Goal: Find contact information: Find contact information

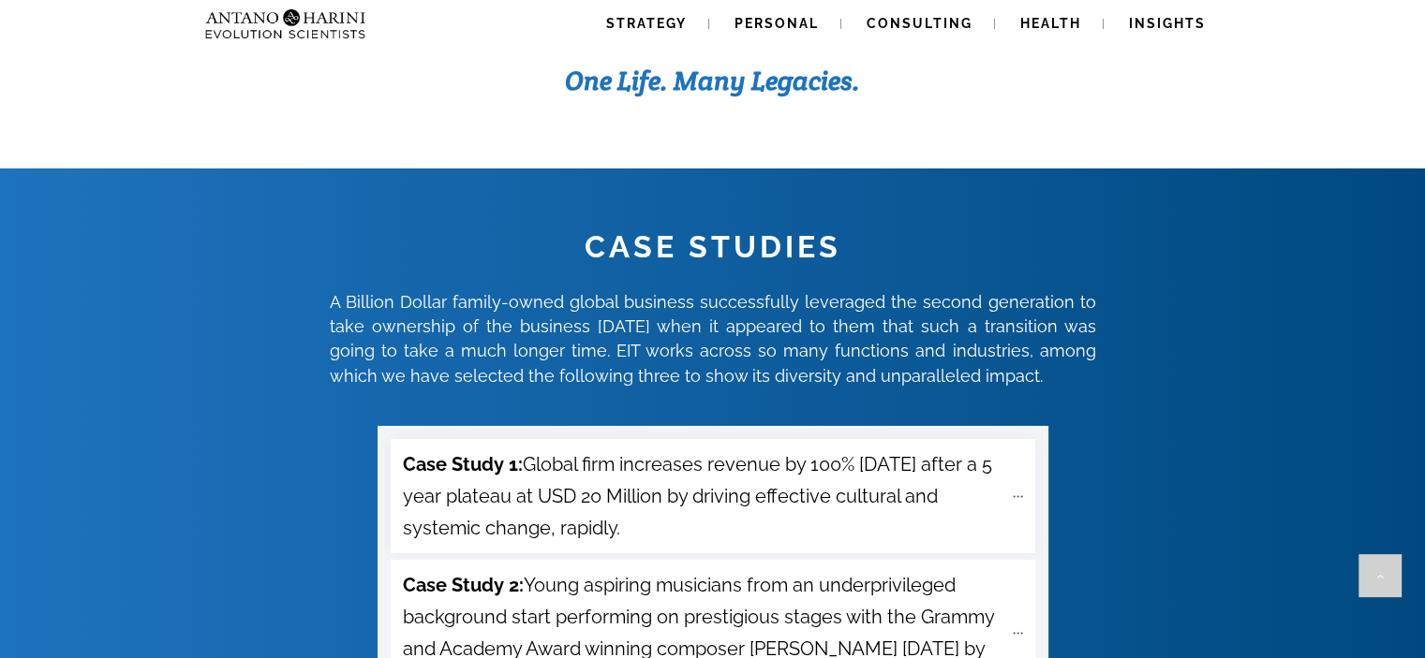
scroll to position [6401, 0]
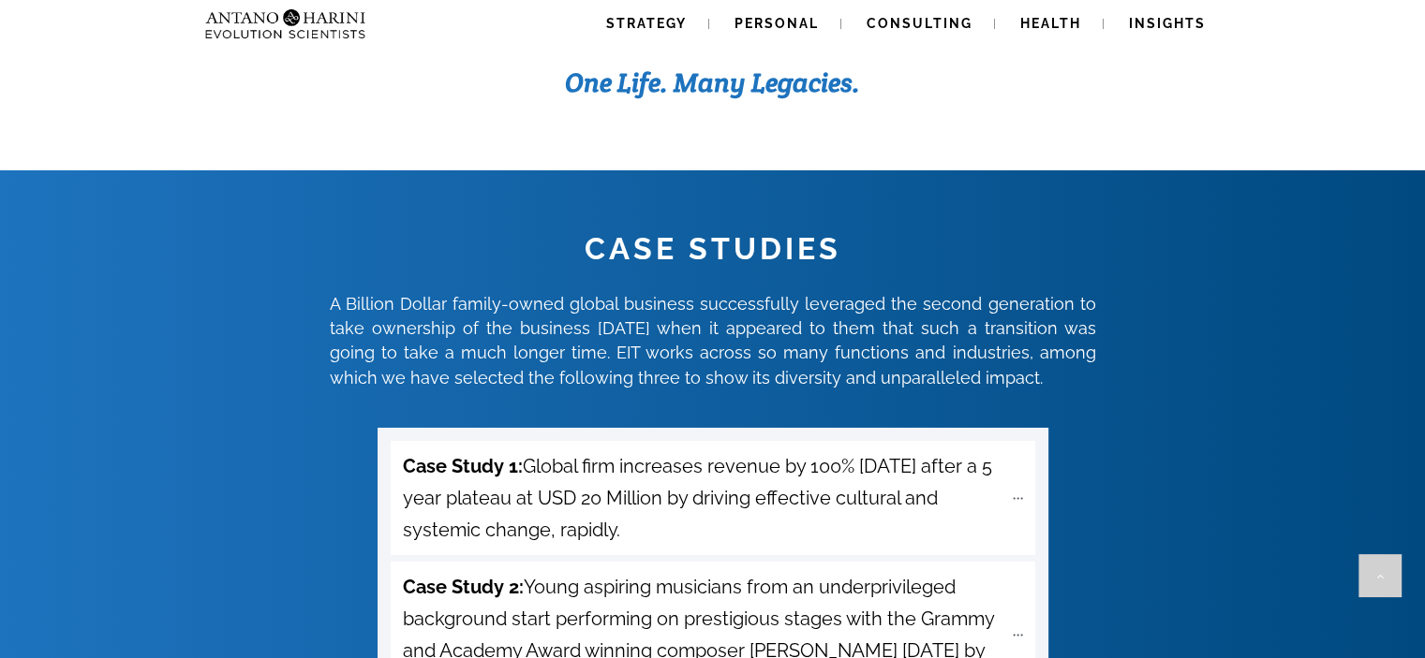
drag, startPoint x: 319, startPoint y: 203, endPoint x: 1035, endPoint y: 284, distance: 720.1
type textarea "**********"
click at [1035, 284] on div "CASE STUDIES A Billion Dollar family-owned global business successfully leverag…" at bounding box center [712, 310] width 1421 height 162
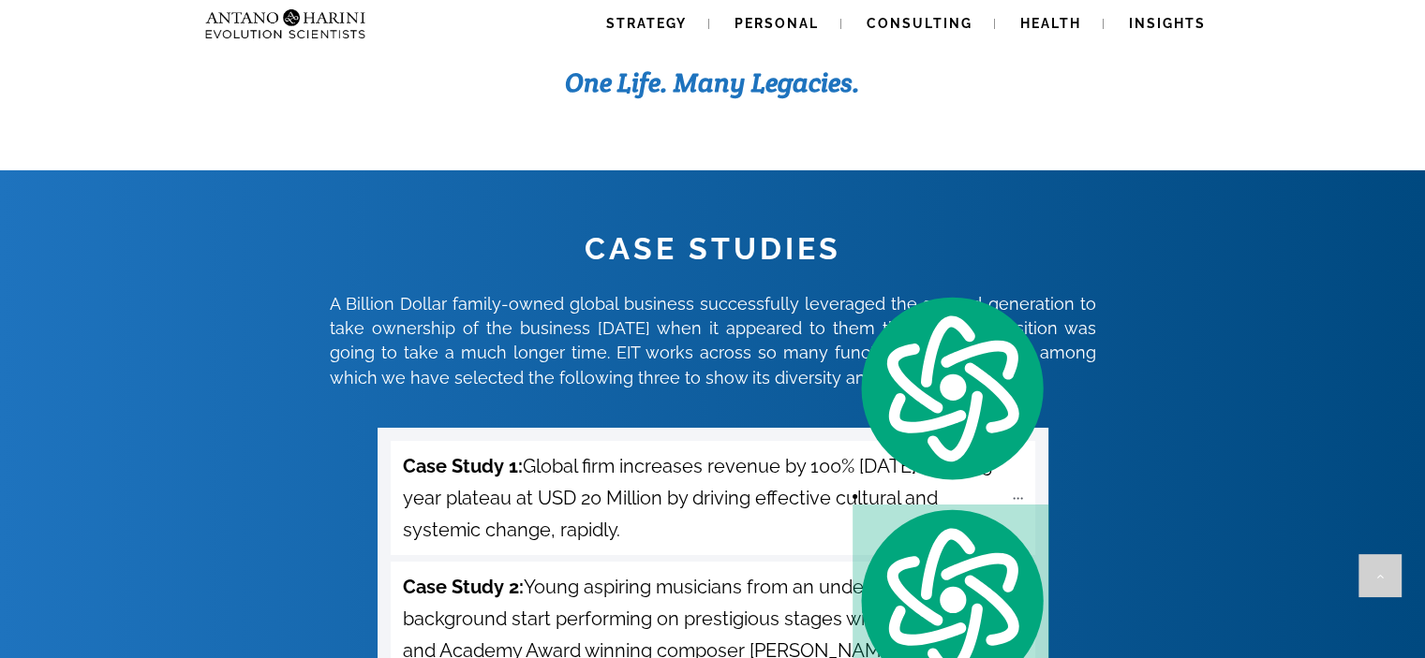
click at [753, 294] on span "A Billion Dollar family-owned global business successfully leveraged the second…" at bounding box center [713, 341] width 766 height 94
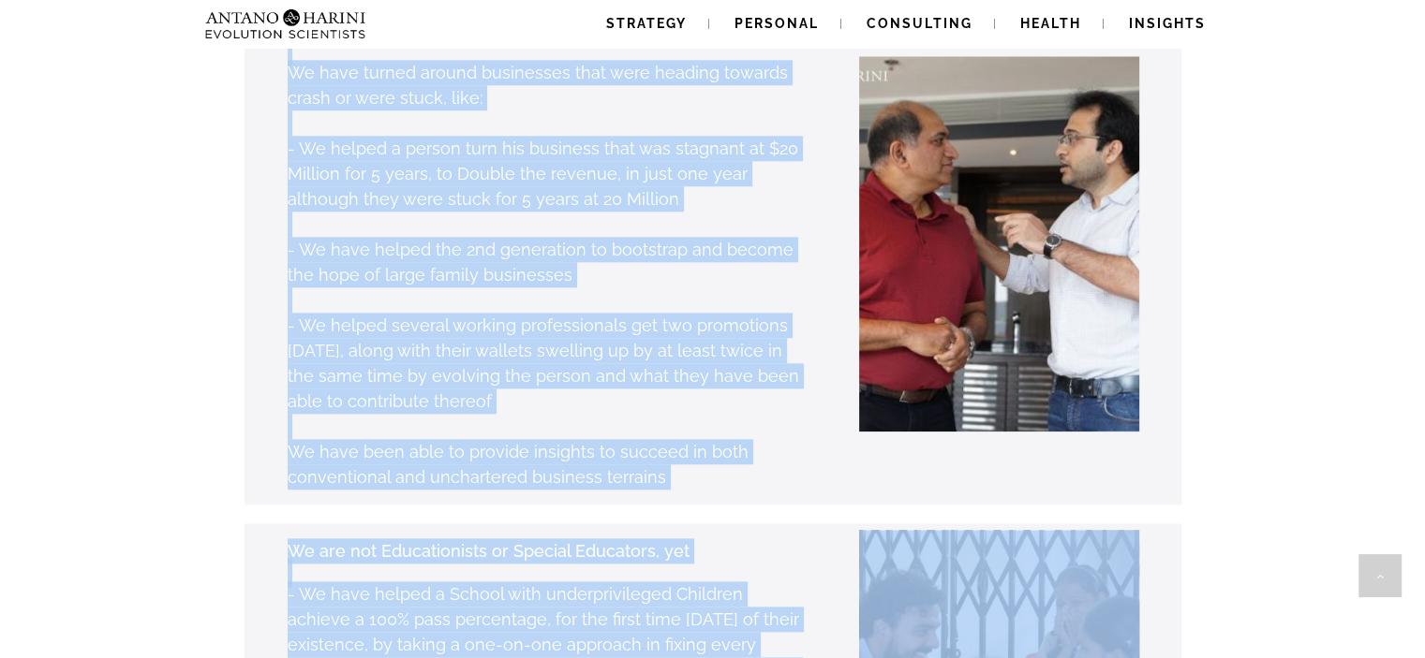
scroll to position [2201, 0]
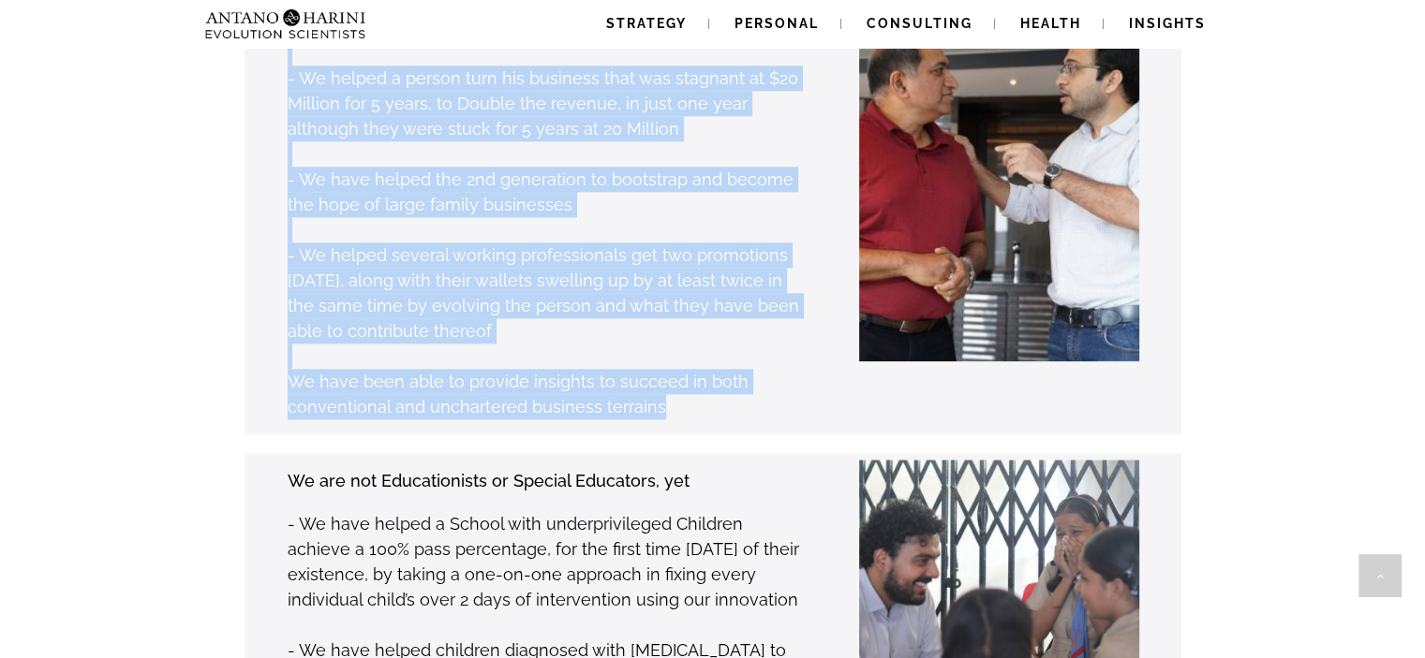
drag, startPoint x: 277, startPoint y: 220, endPoint x: 674, endPoint y: 329, distance: 411.7
click at [674, 329] on div "We are not McKinsey, neither are we Business Gurus... yet, We have turned aroun…" at bounding box center [683, 183] width 995 height 503
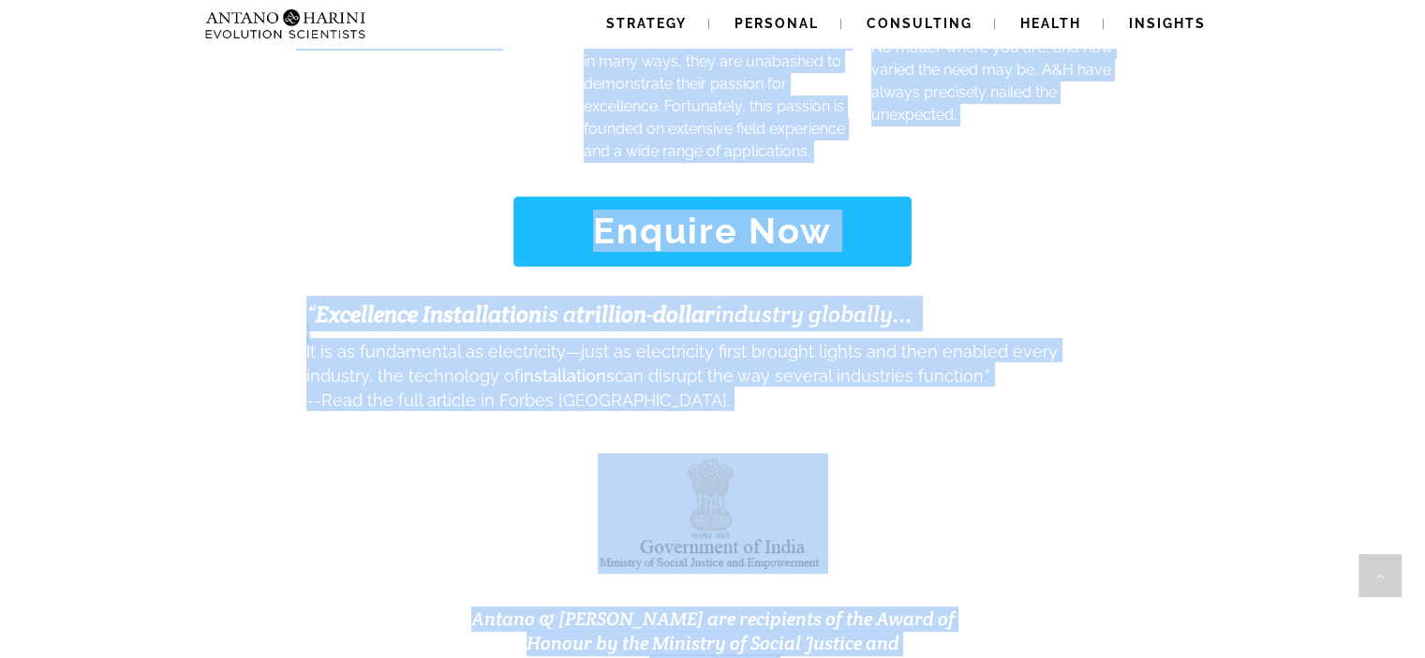
scroll to position [8058, 0]
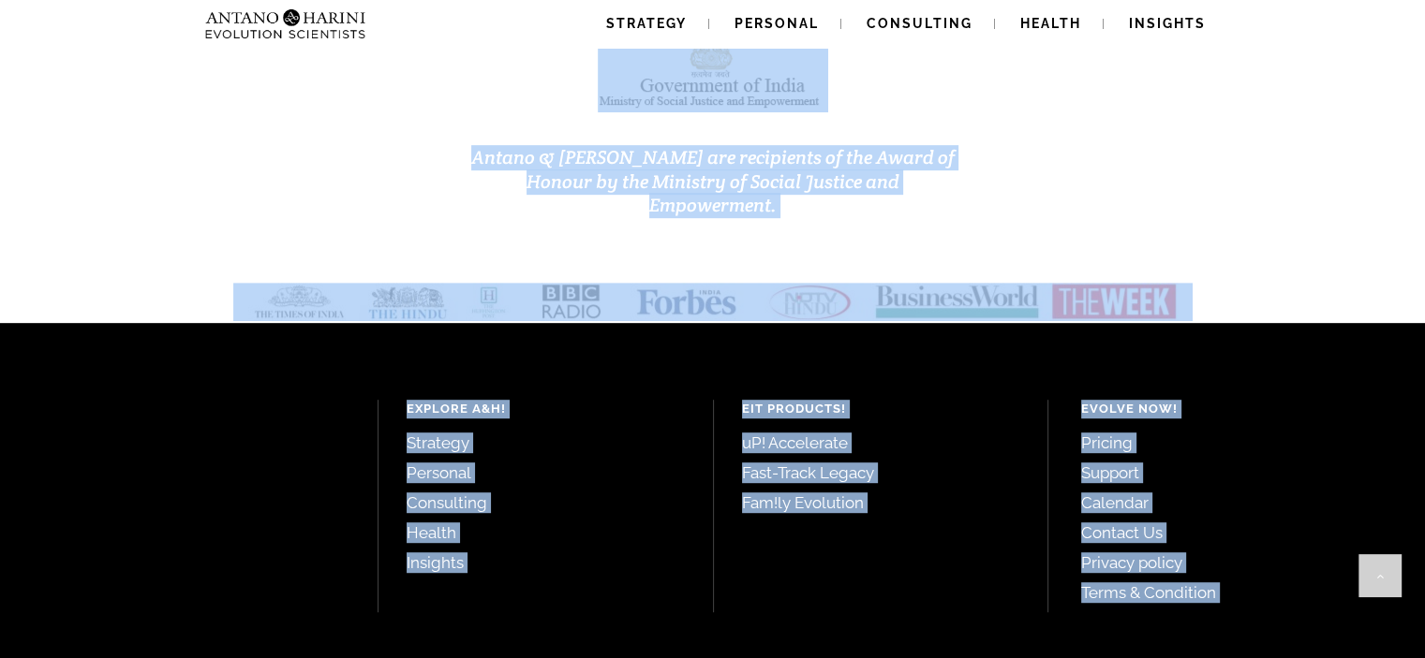
drag, startPoint x: 270, startPoint y: 381, endPoint x: 786, endPoint y: 695, distance: 604.0
click at [827, 420] on div "EIT Products! uP! Accelerate Fast-Track Legacy Fam!ly Evolution" at bounding box center [880, 506] width 335 height 213
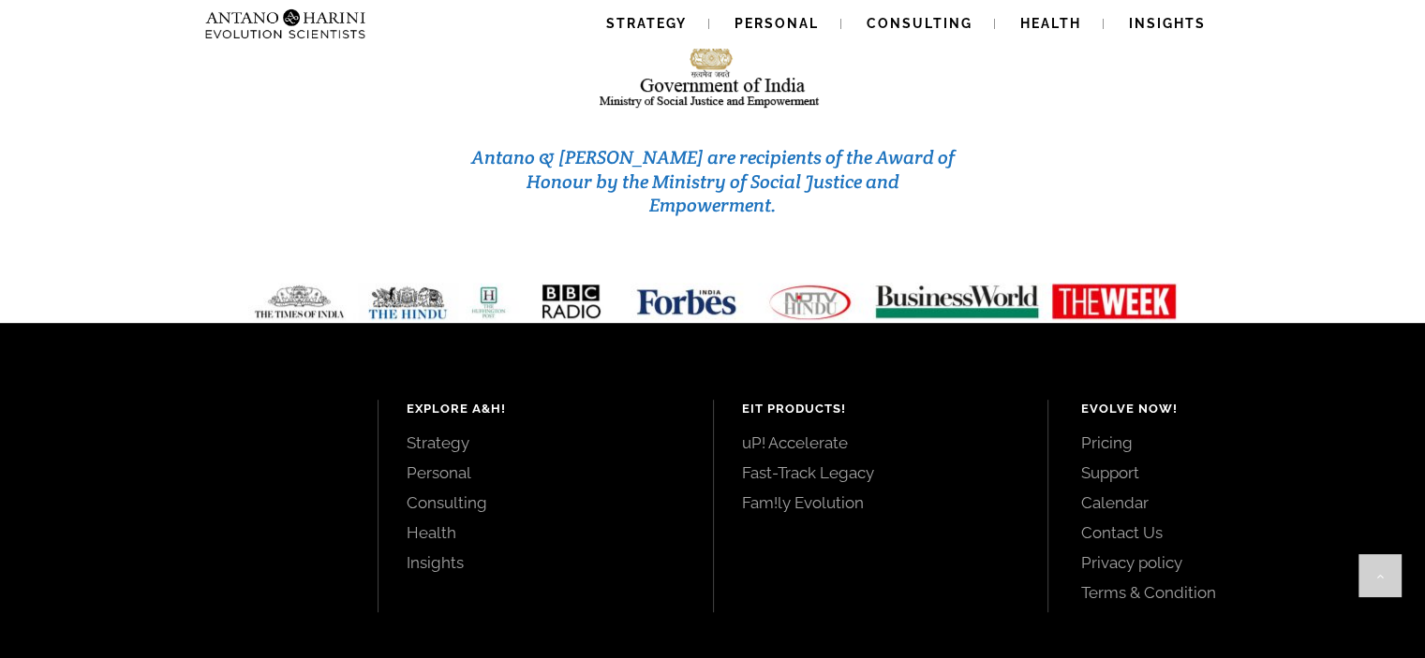
click at [454, 433] on link "Strategy" at bounding box center [546, 443] width 278 height 21
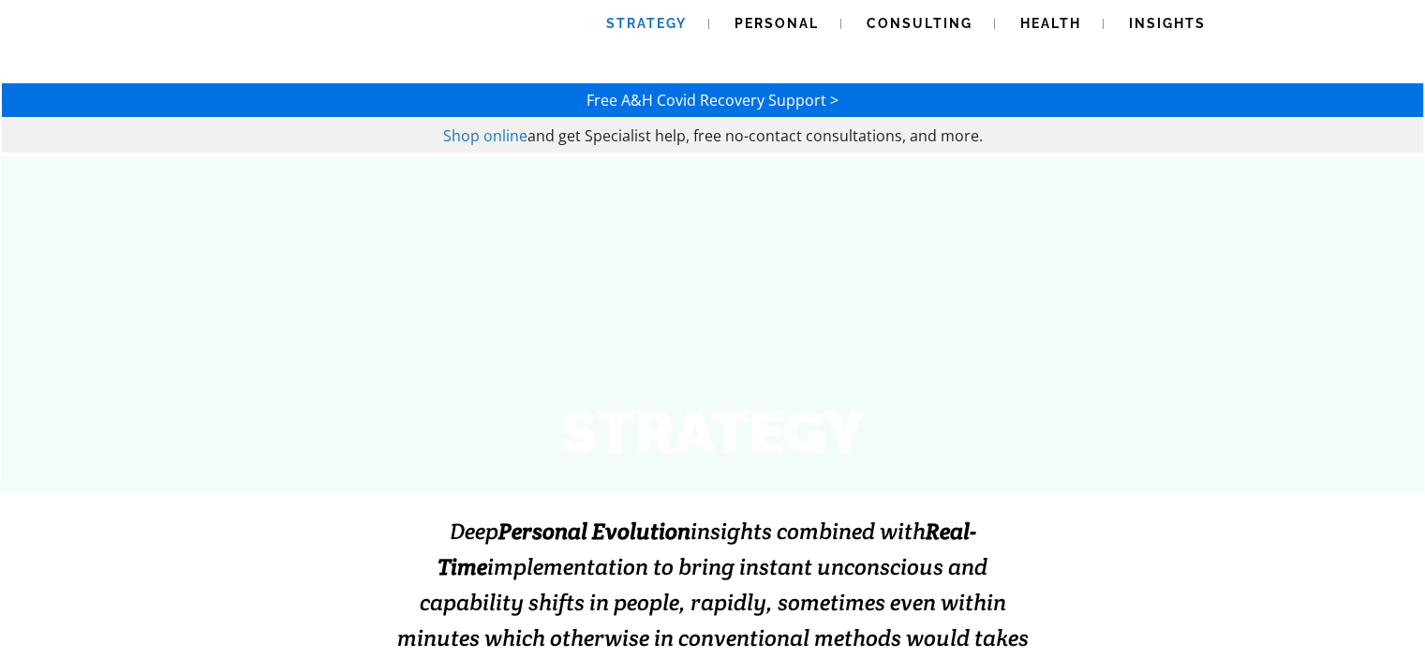
click at [674, 31] on link "Strategy" at bounding box center [647, 24] width 126 height 48
click at [221, 37] on img at bounding box center [248, 24] width 101 height 48
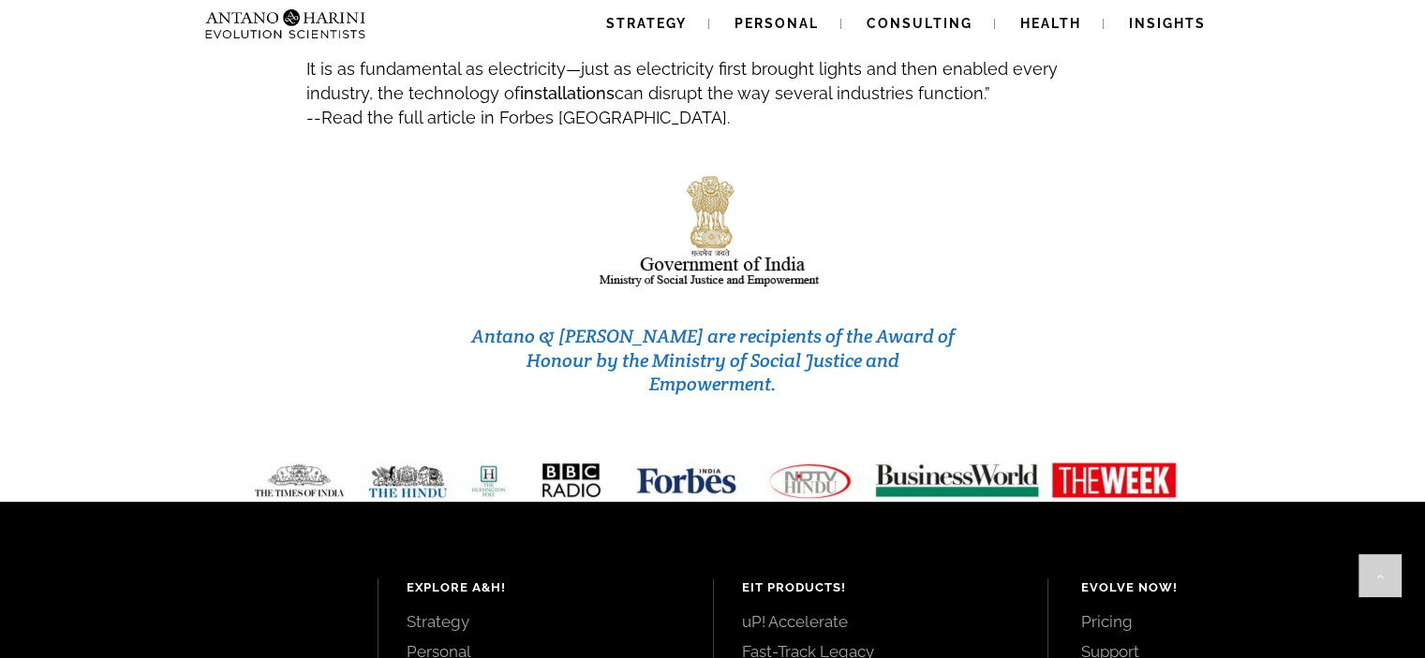
scroll to position [8058, 0]
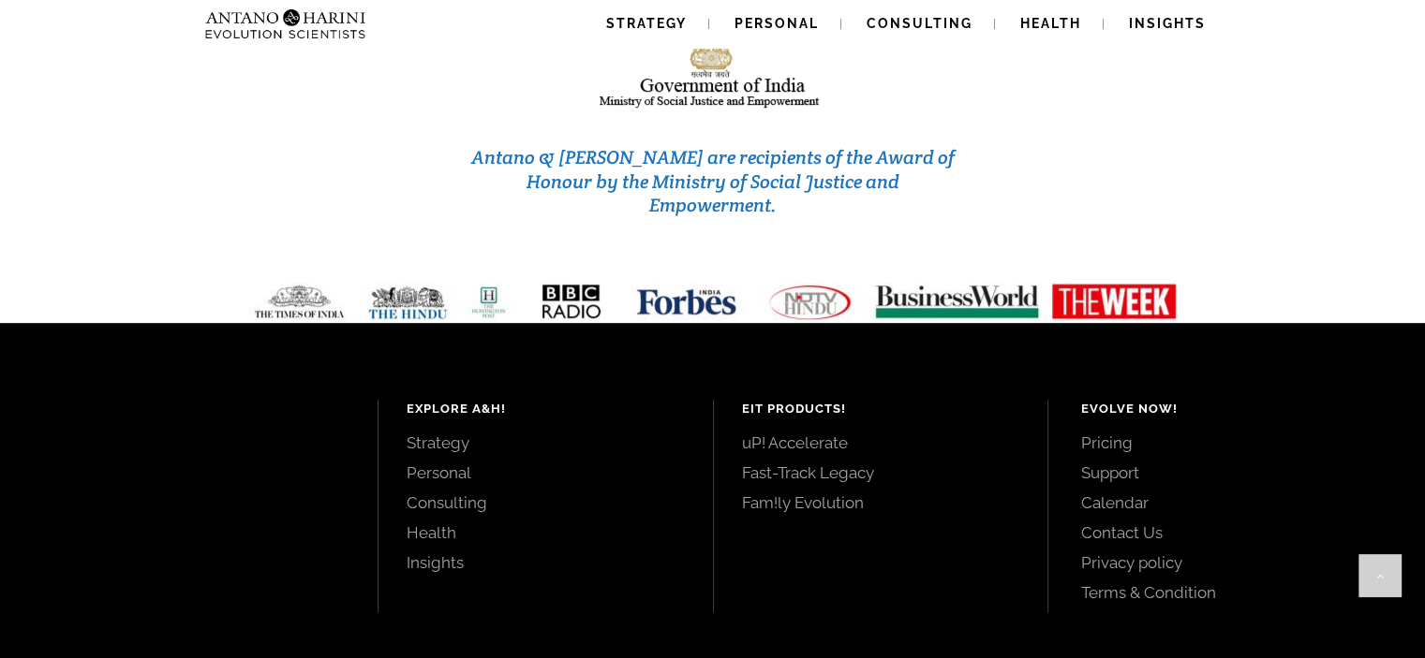
click at [1127, 523] on link "Contact Us" at bounding box center [1232, 533] width 302 height 21
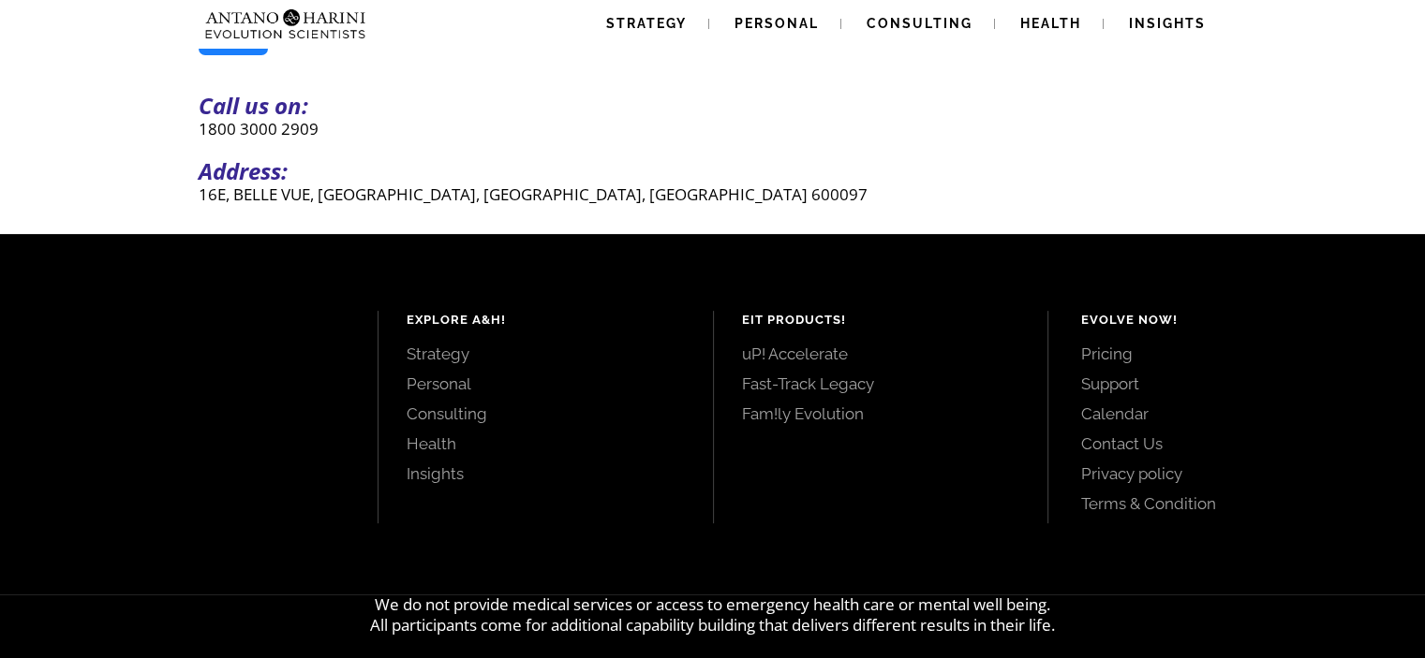
click at [232, 134] on p "1800 3000 2909" at bounding box center [713, 129] width 1028 height 22
drag, startPoint x: 320, startPoint y: 200, endPoint x: 521, endPoint y: 201, distance: 200.5
type textarea "**********"
click at [521, 201] on p "16E, BELLE VUE, [GEOGRAPHIC_DATA], [GEOGRAPHIC_DATA], [GEOGRAPHIC_DATA] 600097" at bounding box center [713, 195] width 1028 height 22
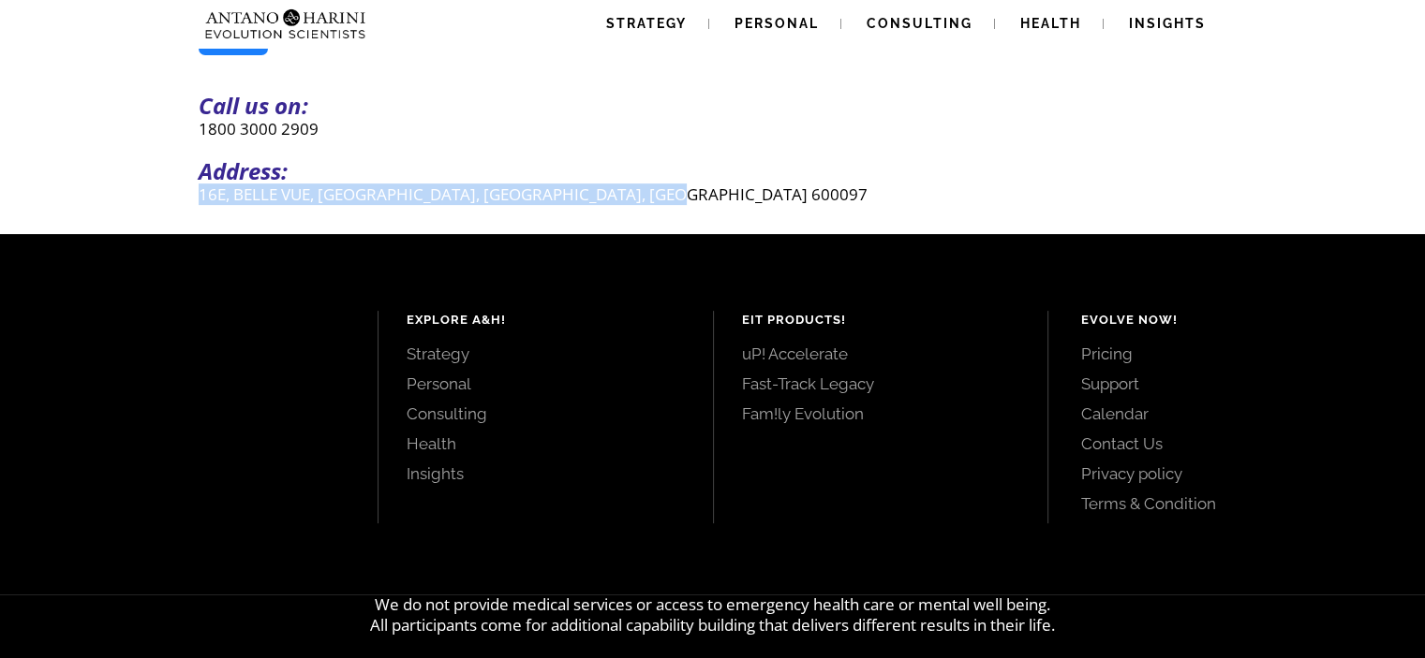
drag, startPoint x: 691, startPoint y: 200, endPoint x: 190, endPoint y: 212, distance: 501.3
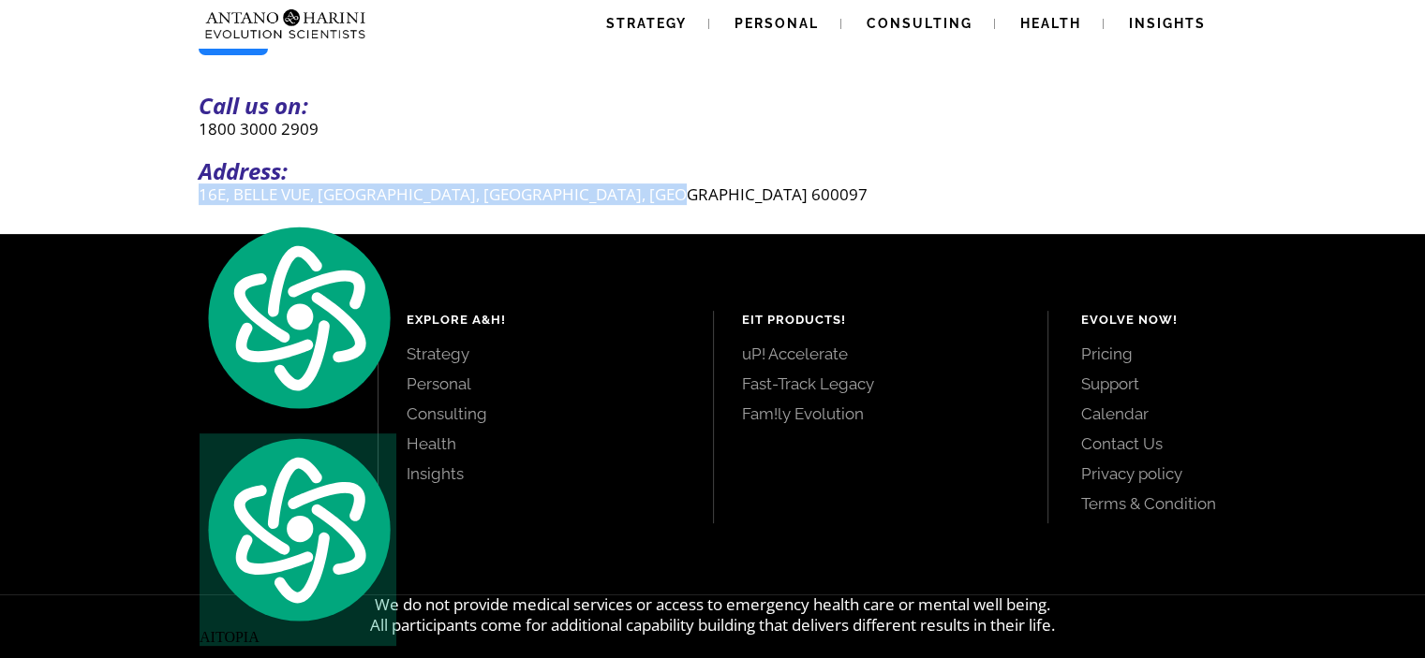
copy p "16E, BELLE VUE, [GEOGRAPHIC_DATA], [GEOGRAPHIC_DATA], [GEOGRAPHIC_DATA] 600097"
